Goal: Task Accomplishment & Management: Manage account settings

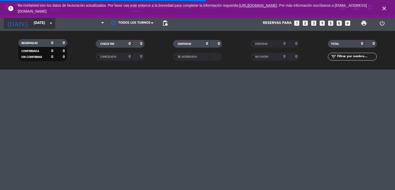
click at [40, 25] on input "mié. 24 sep." at bounding box center [55, 23] width 49 height 9
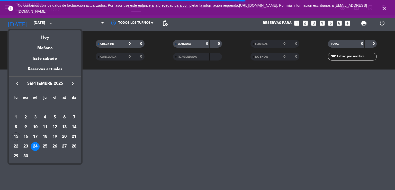
click at [72, 84] on icon "keyboard_arrow_right" at bounding box center [73, 83] width 6 height 6
click at [70, 82] on icon "keyboard_arrow_right" at bounding box center [73, 83] width 6 height 6
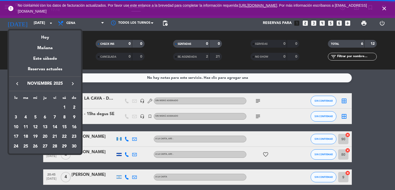
click at [25, 125] on div "11" at bounding box center [25, 127] width 9 height 9
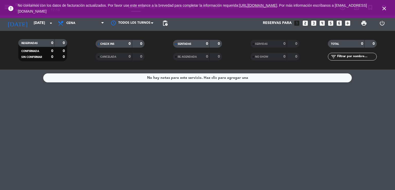
click at [386, 7] on icon "close" at bounding box center [384, 8] width 6 height 6
click at [37, 23] on input "mar. 11 nov." at bounding box center [55, 23] width 49 height 9
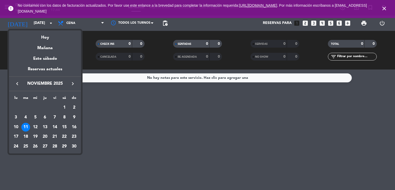
click at [14, 85] on icon "keyboard_arrow_left" at bounding box center [17, 83] width 6 height 6
click at [70, 138] on div "19" at bounding box center [74, 136] width 9 height 9
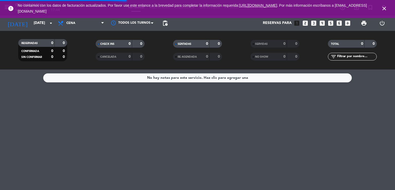
click at [385, 10] on icon "close" at bounding box center [384, 8] width 6 height 6
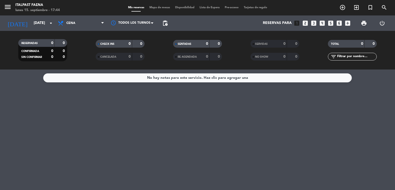
click at [10, 5] on icon "menu" at bounding box center [8, 7] width 8 height 8
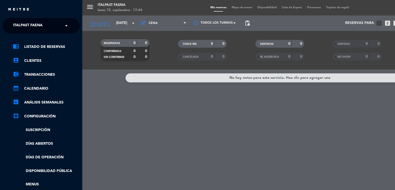
click at [33, 15] on div "close × Italpast Faena × chrome_reader_mode Listado de Reservas account_box Cli…" at bounding box center [41, 95] width 82 height 190
click at [37, 26] on span "Italpast Faena" at bounding box center [27, 25] width 29 height 11
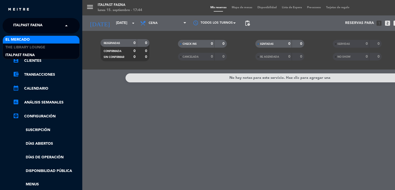
click at [37, 38] on div "El Mercado" at bounding box center [41, 40] width 77 height 8
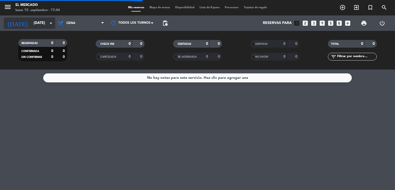
click at [35, 25] on input "dom. 19 oct." at bounding box center [55, 23] width 49 height 9
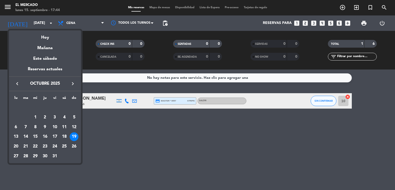
click at [20, 83] on button "keyboard_arrow_left" at bounding box center [17, 83] width 9 height 7
click at [53, 136] on div "19" at bounding box center [54, 136] width 9 height 9
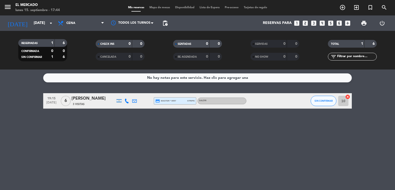
type input "vie. [DATE]"
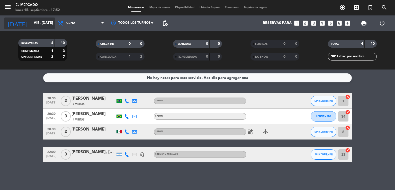
click at [35, 21] on input "vie. [DATE]" at bounding box center [55, 23] width 49 height 9
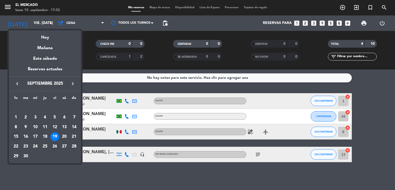
click at [52, 146] on div "26" at bounding box center [54, 146] width 9 height 9
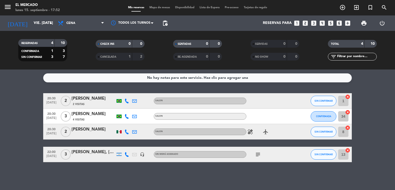
type input "vie. [DATE]"
click at [13, 6] on span "menu" at bounding box center [10, 8] width 12 height 12
click at [8, 6] on icon "menu" at bounding box center [8, 7] width 8 height 8
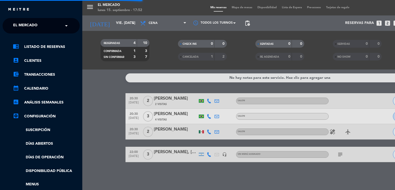
click at [32, 20] on ng-select "× El Mercado ×" at bounding box center [41, 25] width 77 height 15
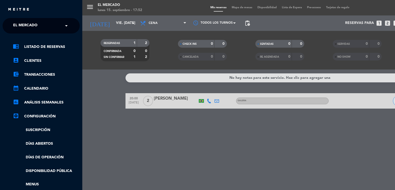
click at [34, 29] on span "El Mercado" at bounding box center [25, 25] width 24 height 11
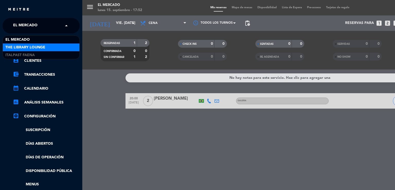
click at [40, 47] on span "The Library Lounge" at bounding box center [25, 47] width 40 height 6
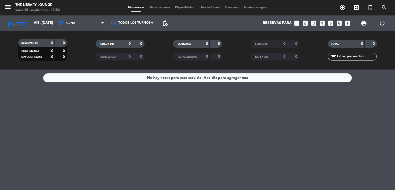
click at [368, 10] on icon "turned_in_not" at bounding box center [370, 7] width 6 height 6
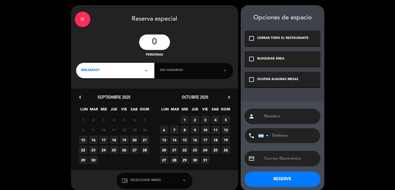
click at [151, 40] on input "number" at bounding box center [154, 41] width 31 height 15
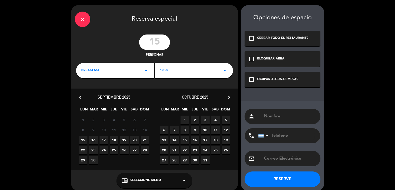
type input "15"
click at [129, 152] on div "22 23 24 25 26 27 28" at bounding box center [114, 150] width 81 height 10
click at [128, 152] on span "26" at bounding box center [124, 150] width 8 height 8
click at [121, 68] on div "BREAKFAST arrow_drop_down" at bounding box center [115, 70] width 78 height 15
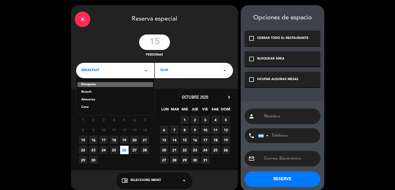
click at [90, 107] on div "Cena" at bounding box center [115, 107] width 68 height 5
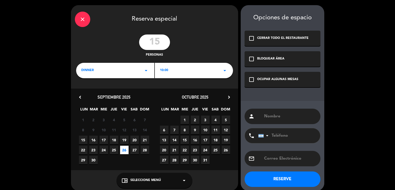
click at [261, 79] on div "OCUPAR ALGUNAS MESAS" at bounding box center [277, 79] width 41 height 5
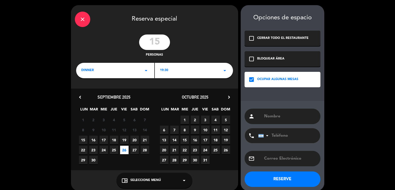
click at [116, 151] on span "25" at bounding box center [114, 150] width 8 height 8
click at [274, 114] on input "text" at bounding box center [290, 116] width 53 height 7
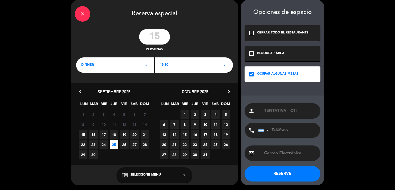
type input "TENTATIVA - CTI"
click at [254, 169] on button "RESERVE" at bounding box center [283, 173] width 76 height 15
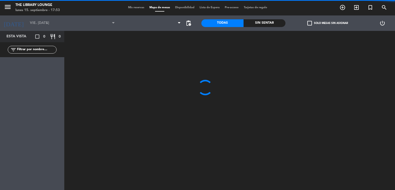
type input "[DEMOGRAPHIC_DATA] [DATE]"
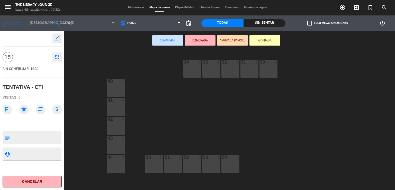
click at [56, 39] on icon "open_in_new" at bounding box center [57, 38] width 6 height 6
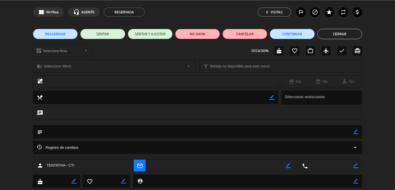
scroll to position [26, 0]
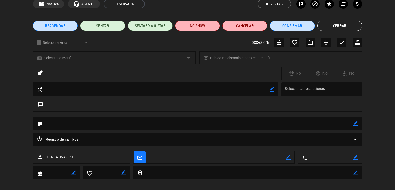
click at [357, 122] on icon "border_color" at bounding box center [355, 123] width 5 height 5
click at [336, 123] on textarea at bounding box center [197, 123] width 311 height 13
type textarea "Pedida por [PERSON_NAME]"
click at [355, 125] on icon at bounding box center [355, 123] width 5 height 5
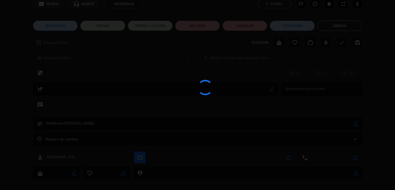
type textarea "Pedida por [PERSON_NAME]"
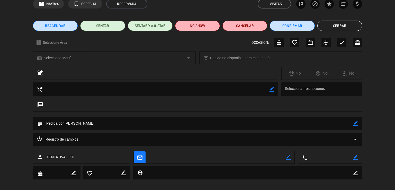
click at [334, 29] on button "Cerrar" at bounding box center [339, 26] width 45 height 10
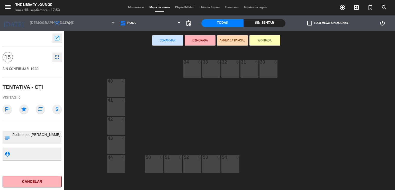
click at [131, 7] on span "Mis reservas" at bounding box center [135, 7] width 21 height 3
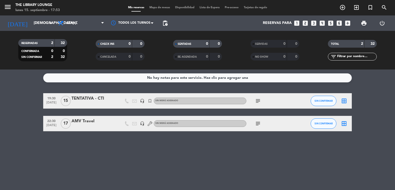
click at [259, 124] on icon "subject" at bounding box center [258, 123] width 6 height 6
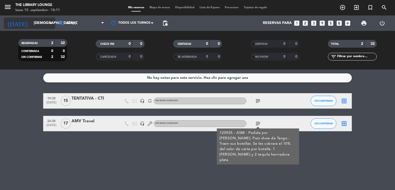
click at [50, 23] on icon "arrow_drop_down" at bounding box center [51, 23] width 6 height 6
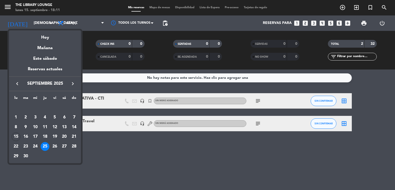
click at [52, 36] on div "Hoy" at bounding box center [45, 35] width 72 height 11
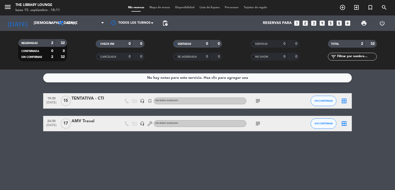
type input "lun. [DATE]"
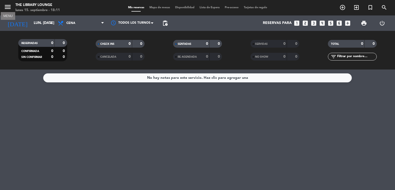
click at [6, 5] on icon "menu" at bounding box center [8, 7] width 8 height 8
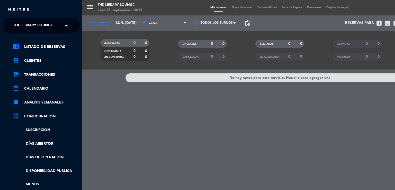
click at [27, 25] on span "The Library Lounge" at bounding box center [33, 25] width 40 height 11
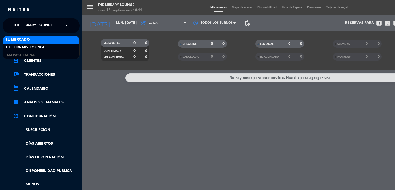
click at [29, 38] on span "El Mercado" at bounding box center [17, 40] width 24 height 6
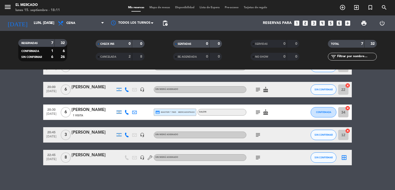
scroll to position [73, 0]
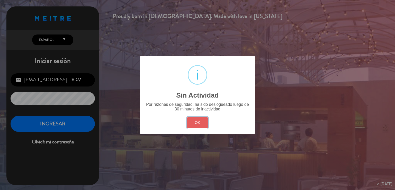
click at [203, 125] on button "OK" at bounding box center [197, 122] width 21 height 11
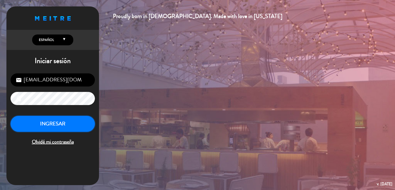
click at [65, 122] on button "INGRESAR" at bounding box center [53, 124] width 84 height 16
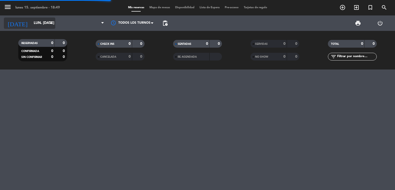
click at [38, 20] on input "lun. [DATE]" at bounding box center [55, 23] width 49 height 9
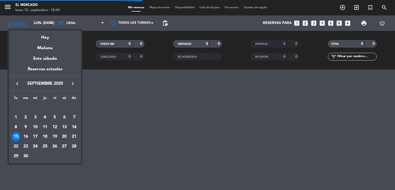
click at [15, 143] on div "22" at bounding box center [16, 146] width 9 height 9
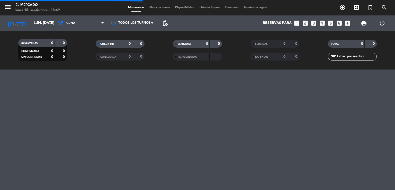
type input "lun. [DATE]"
click at [9, 8] on icon "menu" at bounding box center [8, 7] width 8 height 8
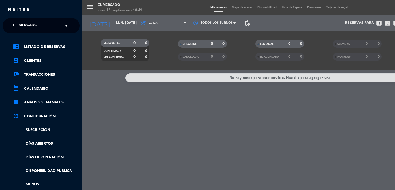
click at [43, 32] on ng-select "× El Mercado ×" at bounding box center [41, 25] width 77 height 15
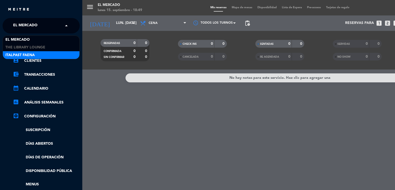
drag, startPoint x: 41, startPoint y: 30, endPoint x: 39, endPoint y: 53, distance: 23.8
click at [39, 33] on ng-select "× El [PERSON_NAME] × El [PERSON_NAME] The Library Lounge Italpast Faena" at bounding box center [41, 25] width 77 height 15
click at [39, 53] on div "Italpast Faena" at bounding box center [41, 55] width 77 height 8
